Goal: Task Accomplishment & Management: Manage account settings

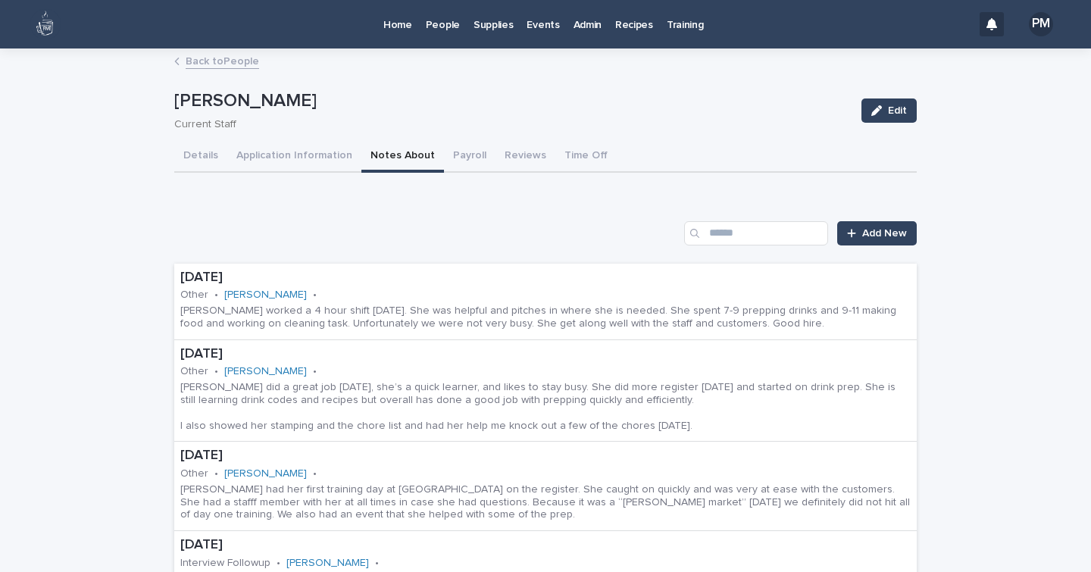
click at [389, 25] on p "Home" at bounding box center [397, 16] width 29 height 32
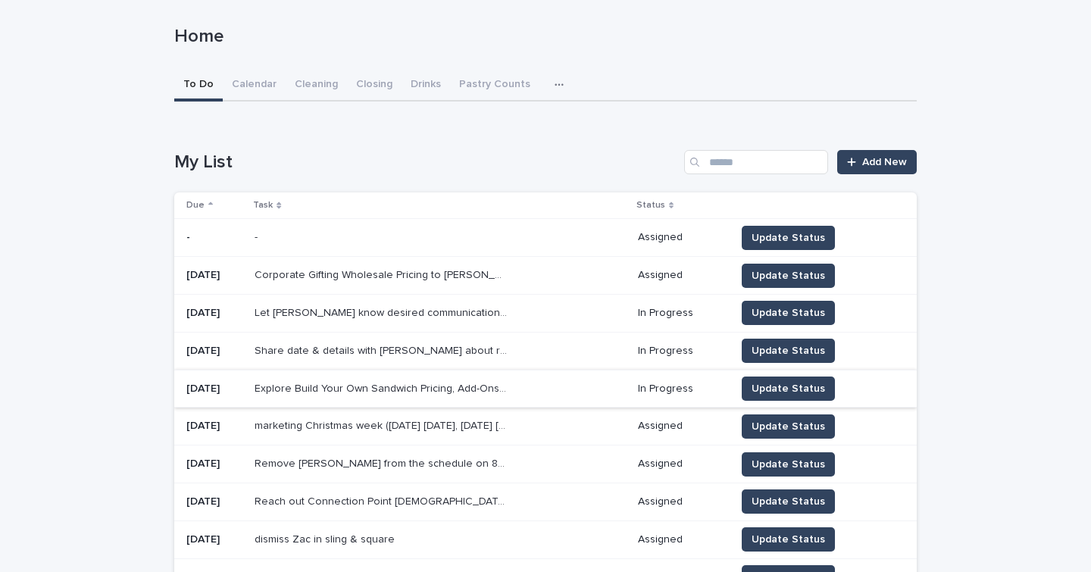
scroll to position [70, 0]
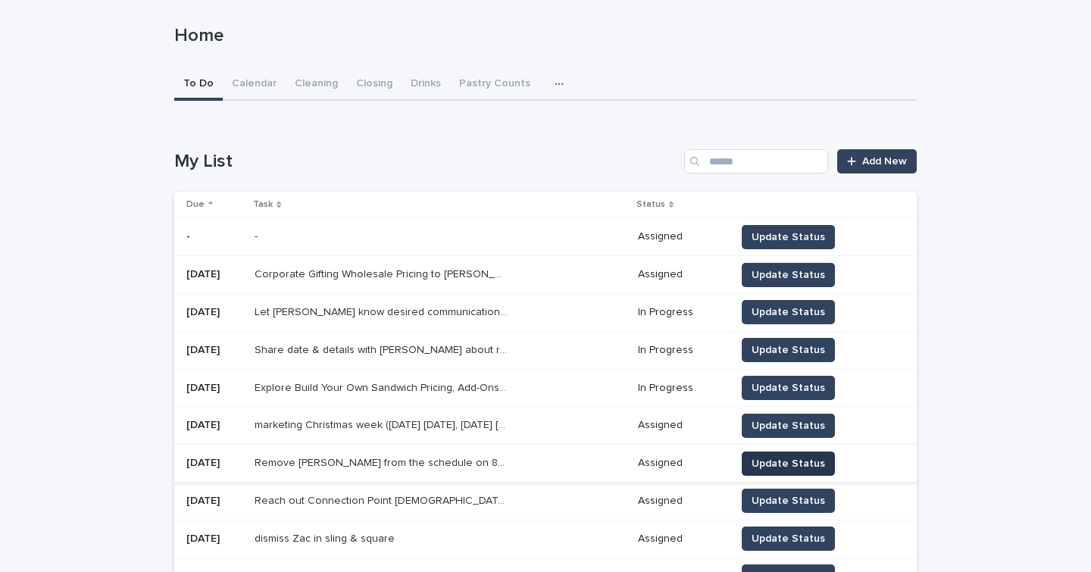
click at [794, 460] on span "Update Status" at bounding box center [788, 463] width 73 height 15
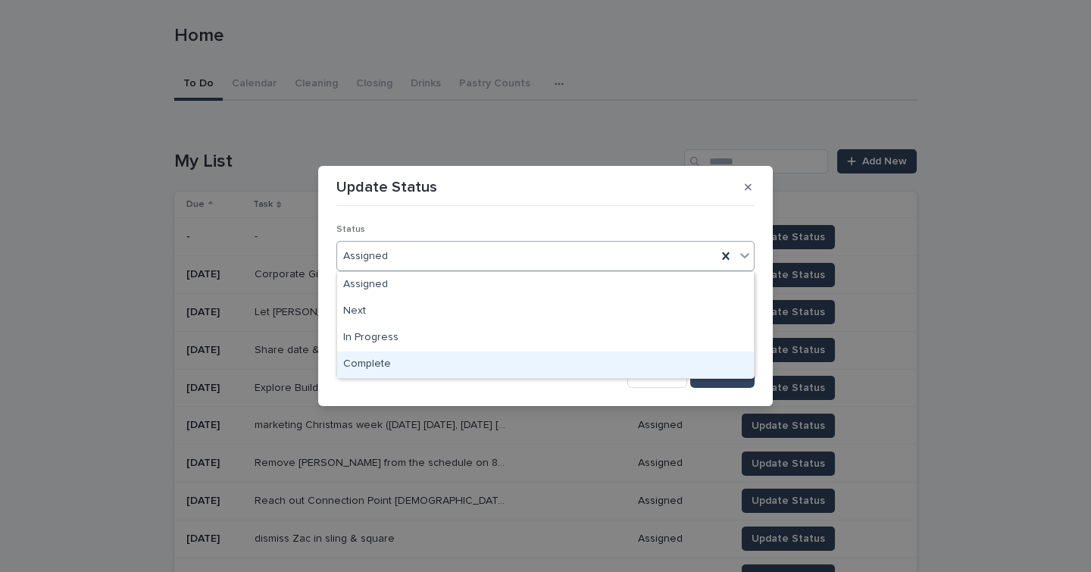
click at [370, 361] on div "Complete" at bounding box center [545, 365] width 417 height 27
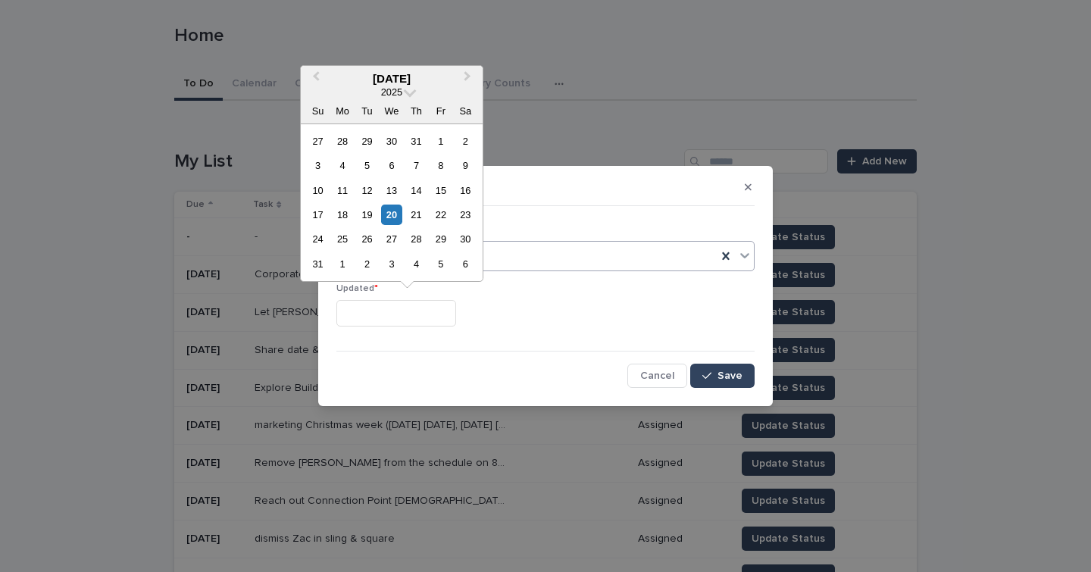
click at [373, 319] on input "text" at bounding box center [396, 313] width 120 height 27
click at [392, 220] on div "20" at bounding box center [391, 215] width 20 height 20
type input "**********"
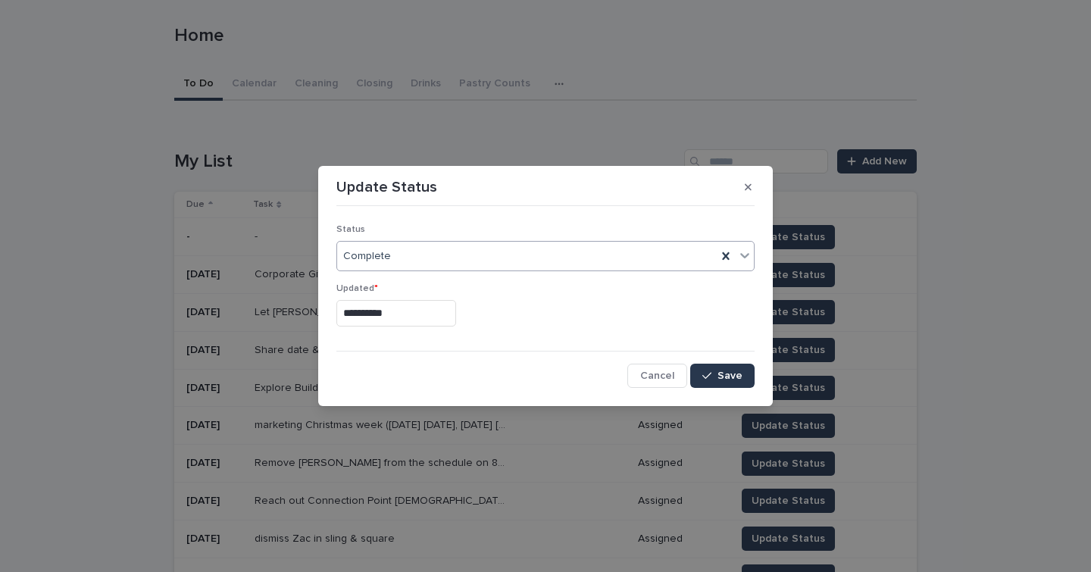
click at [705, 374] on icon "button" at bounding box center [706, 376] width 9 height 11
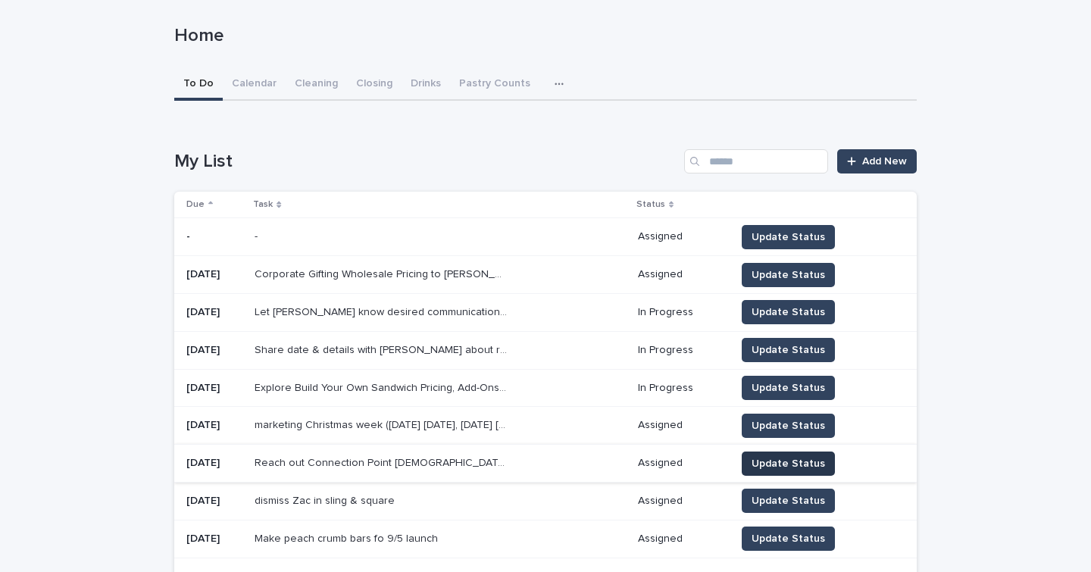
click at [788, 458] on span "Update Status" at bounding box center [788, 463] width 73 height 15
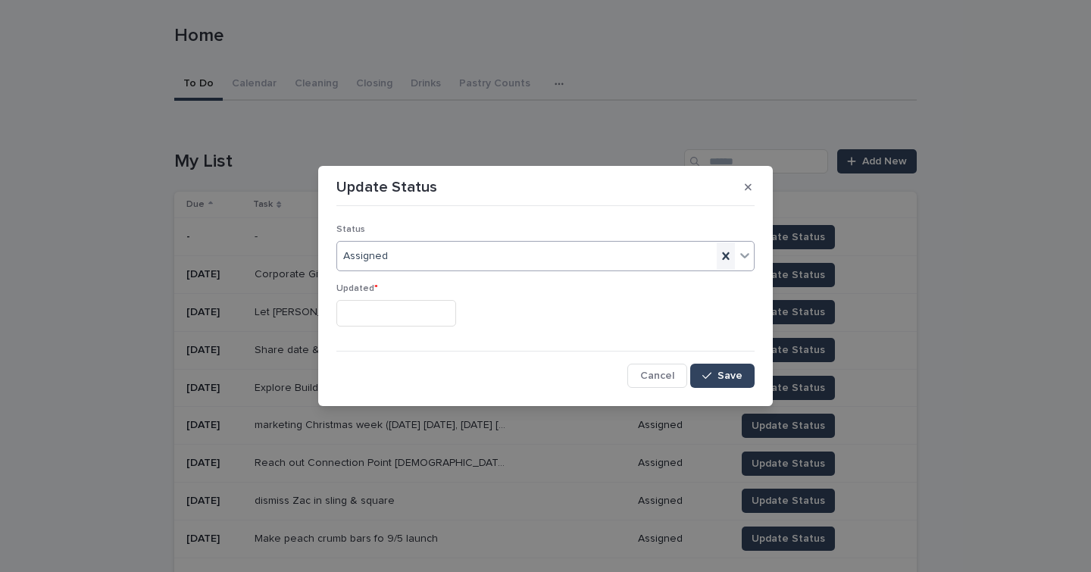
click at [724, 255] on icon at bounding box center [725, 256] width 15 height 15
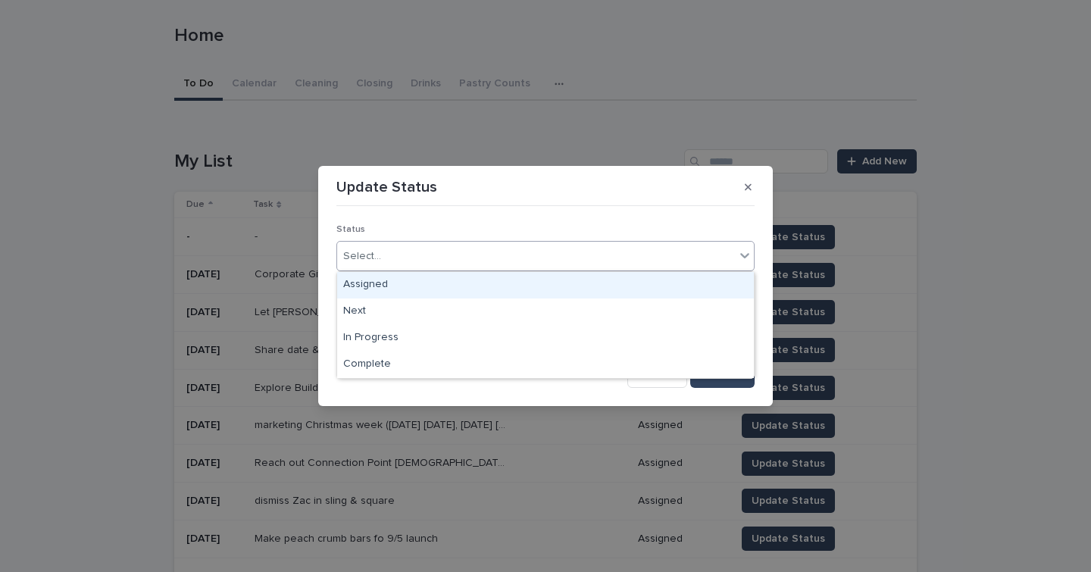
click at [620, 257] on div "Select..." at bounding box center [536, 256] width 398 height 25
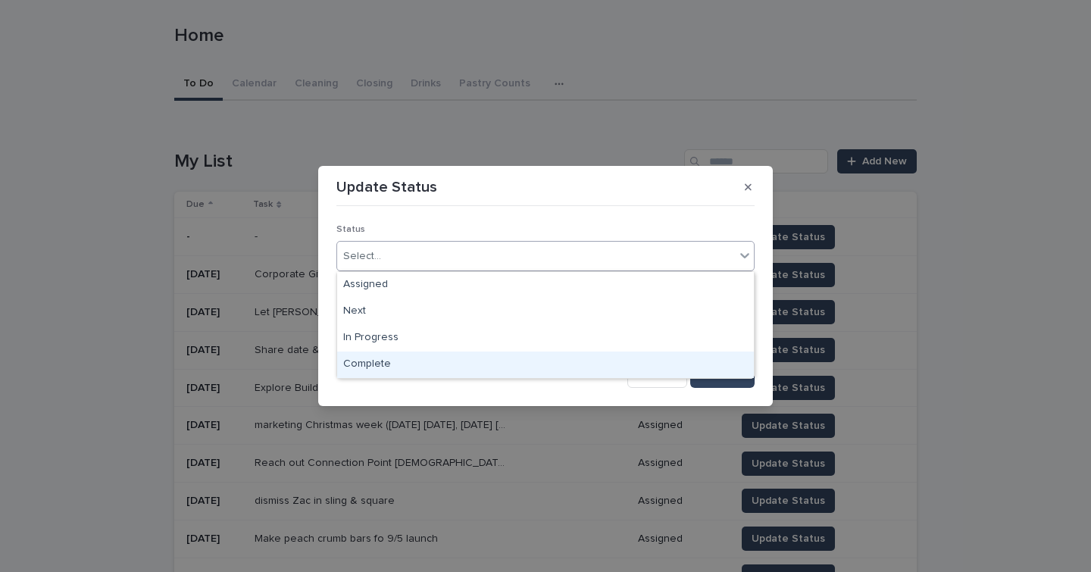
click at [384, 358] on div "Complete" at bounding box center [545, 365] width 417 height 27
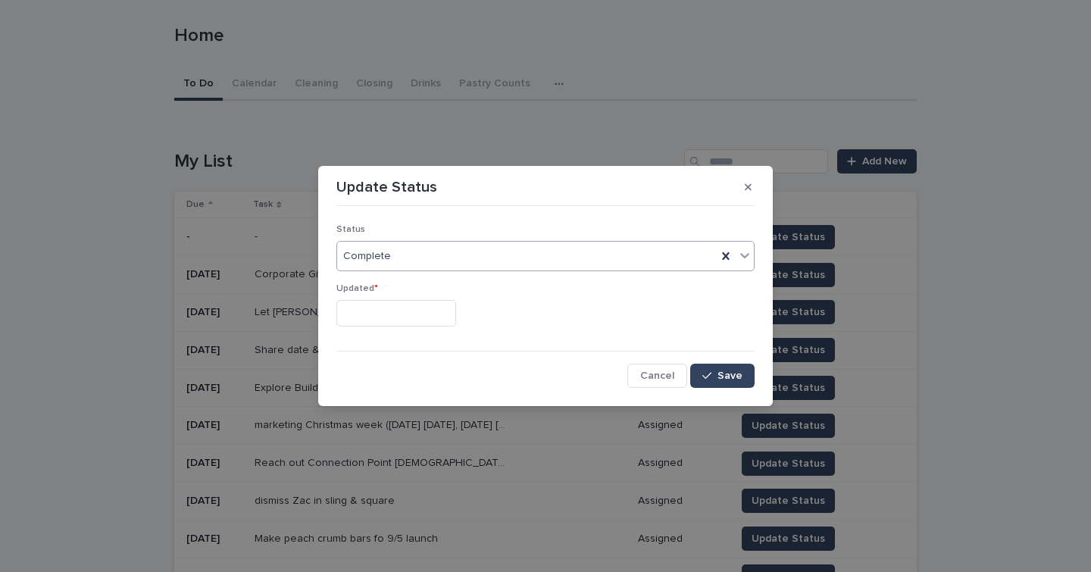
click at [386, 319] on input "text" at bounding box center [396, 313] width 120 height 27
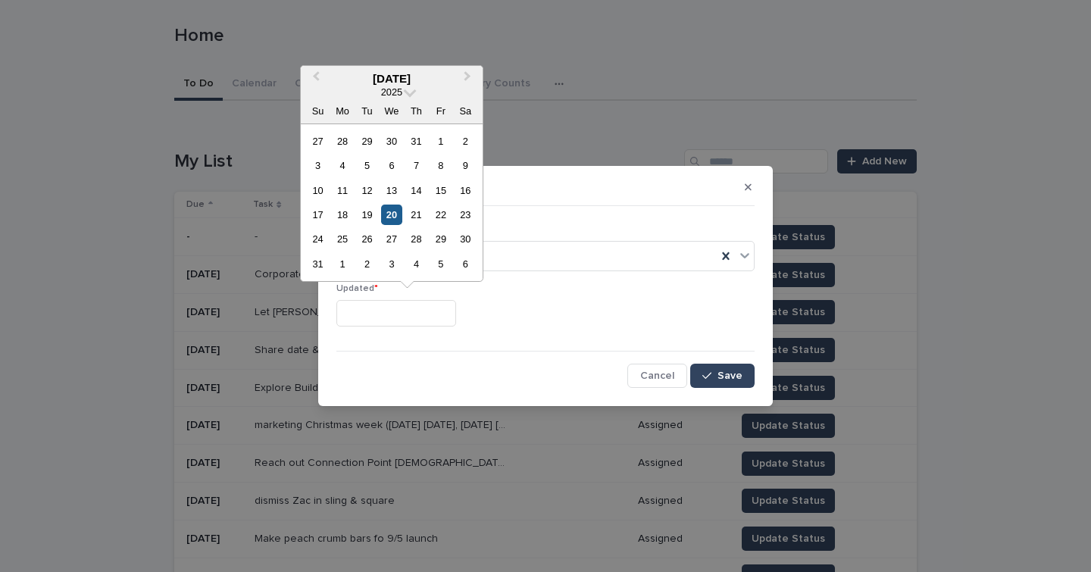
click at [394, 217] on div "20" at bounding box center [391, 215] width 20 height 20
type input "**********"
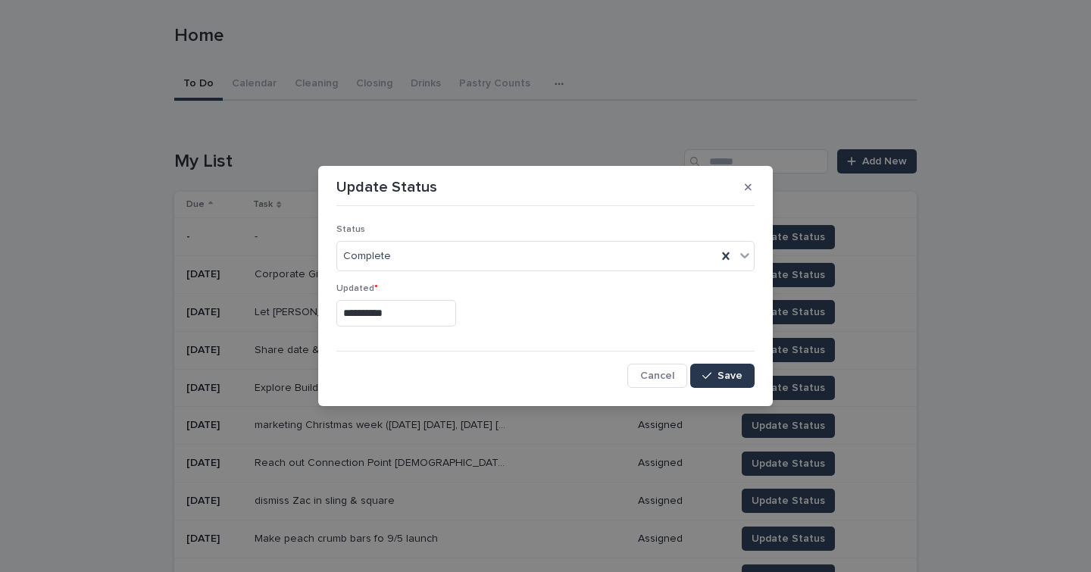
click at [720, 371] on span "Save" at bounding box center [730, 376] width 25 height 11
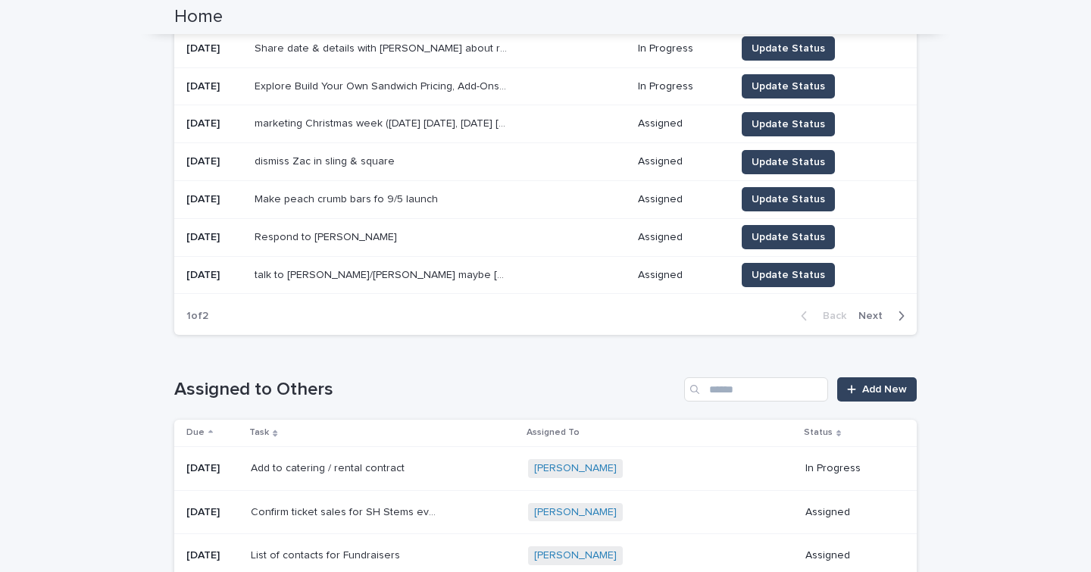
scroll to position [373, 0]
click at [319, 505] on p "Confirm ticket sales for SH Stems event" at bounding box center [347, 510] width 192 height 16
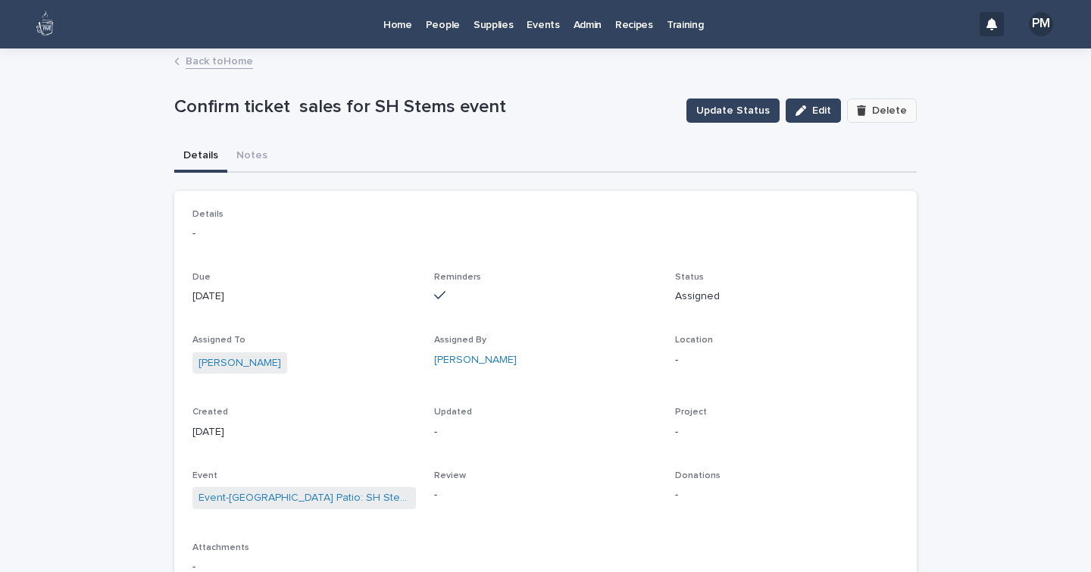
click at [877, 116] on button "Delete" at bounding box center [882, 110] width 70 height 24
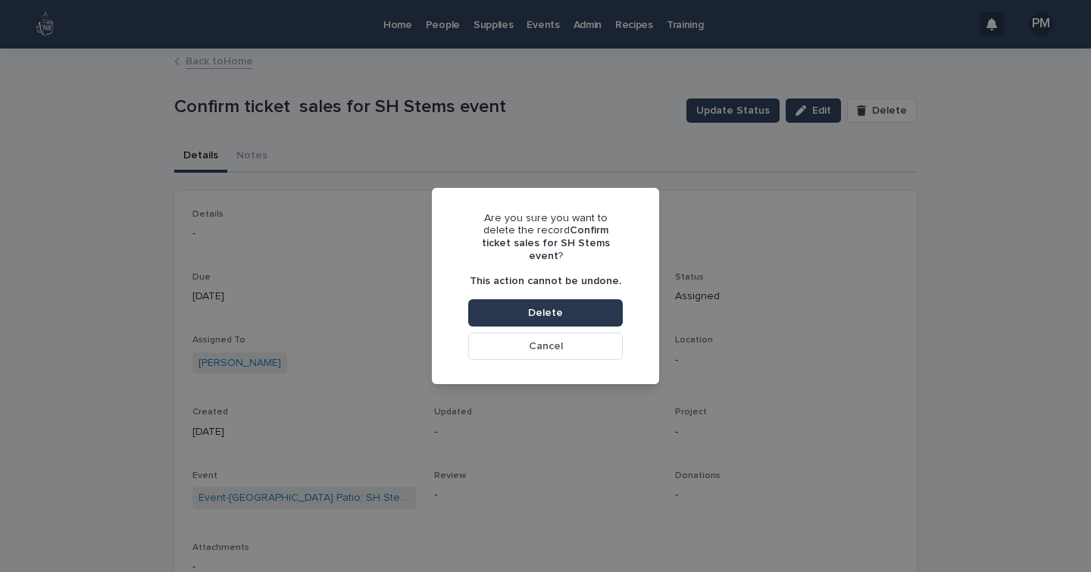
click at [585, 312] on button "Delete" at bounding box center [545, 312] width 155 height 27
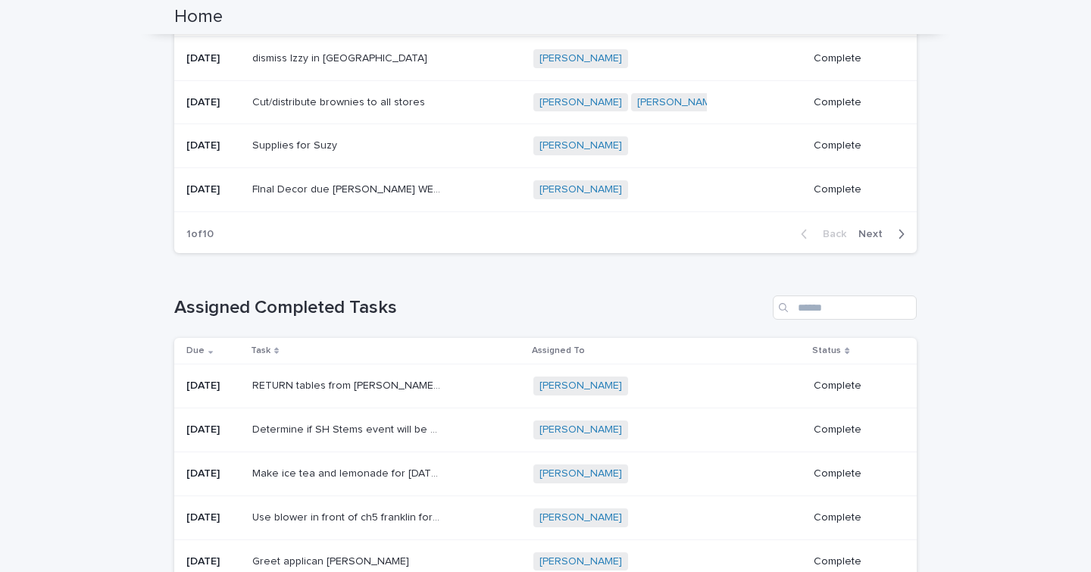
scroll to position [1637, 0]
